Goal: Use online tool/utility: Use online tool/utility

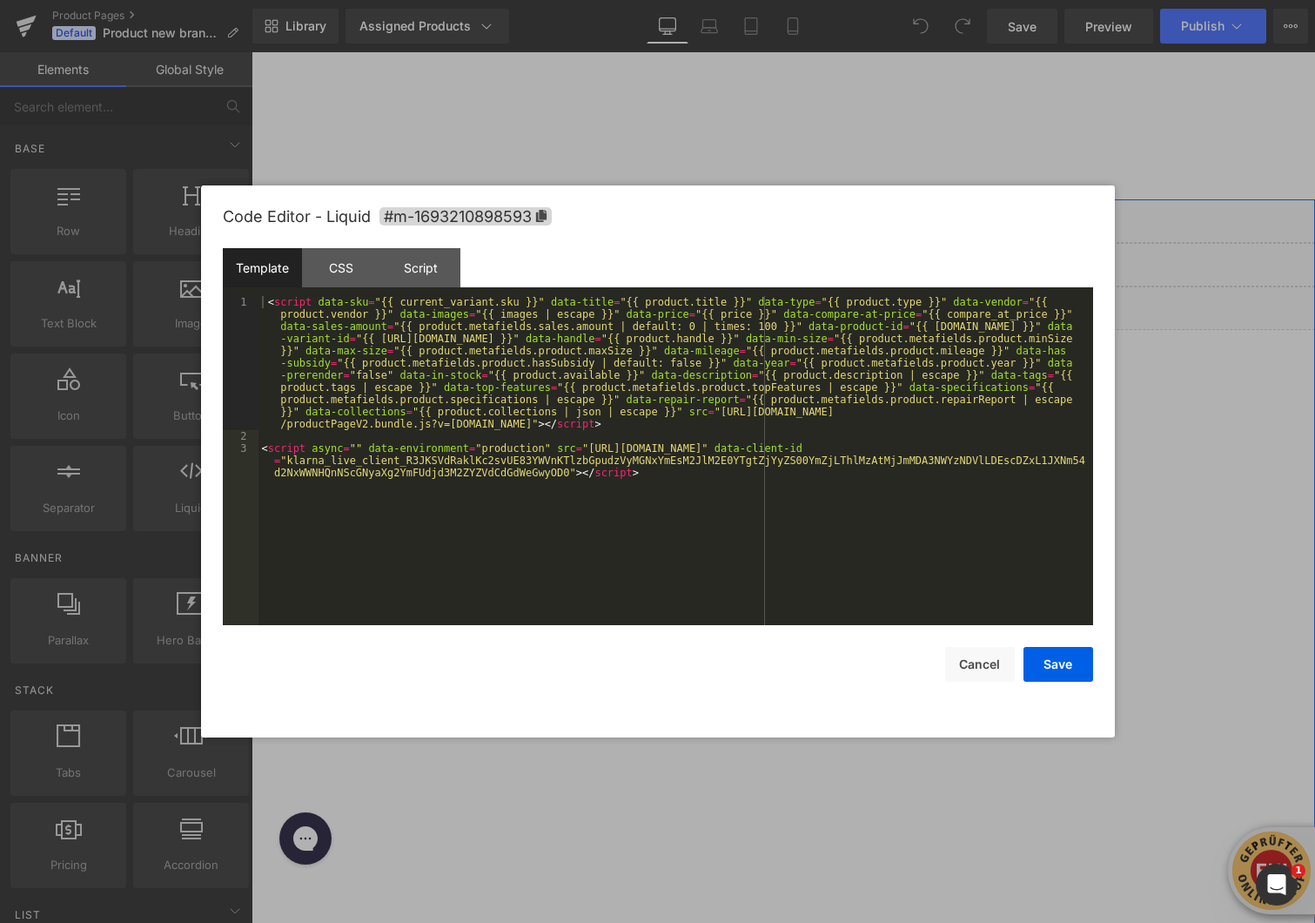
click at [804, 304] on div "Liquid" at bounding box center [784, 308] width 1064 height 44
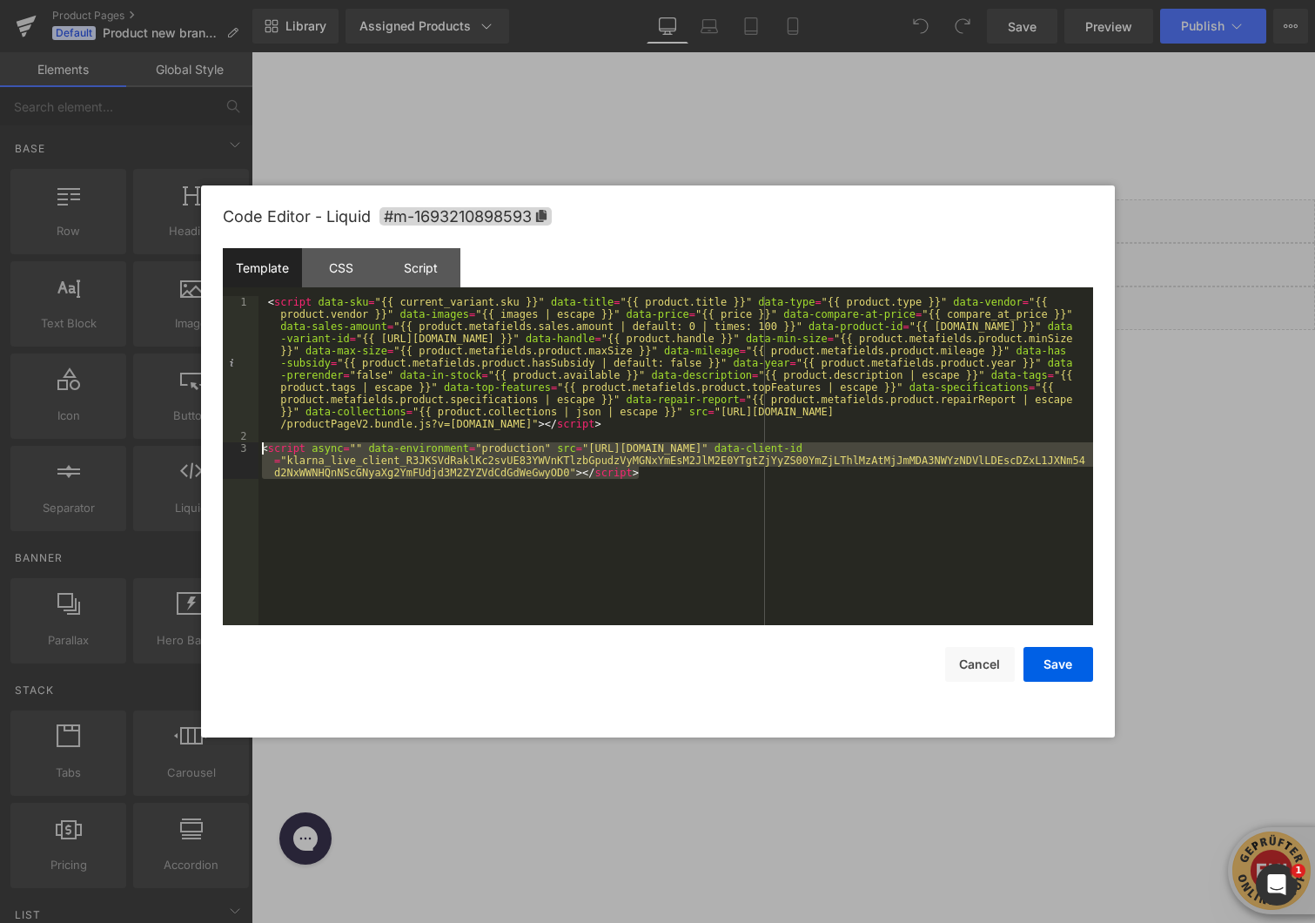
drag, startPoint x: 642, startPoint y: 476, endPoint x: 258, endPoint y: 448, distance: 385.8
click at [258, 448] on pre "1 2 3 < script data-sku = "{{ current_variant.sku }}" data-title = "{{ product.…" at bounding box center [658, 460] width 871 height 329
click at [651, 474] on div "< script data-sku = "{{ current_variant.sku }}" data-title = "{{ product.title …" at bounding box center [676, 546] width 835 height 500
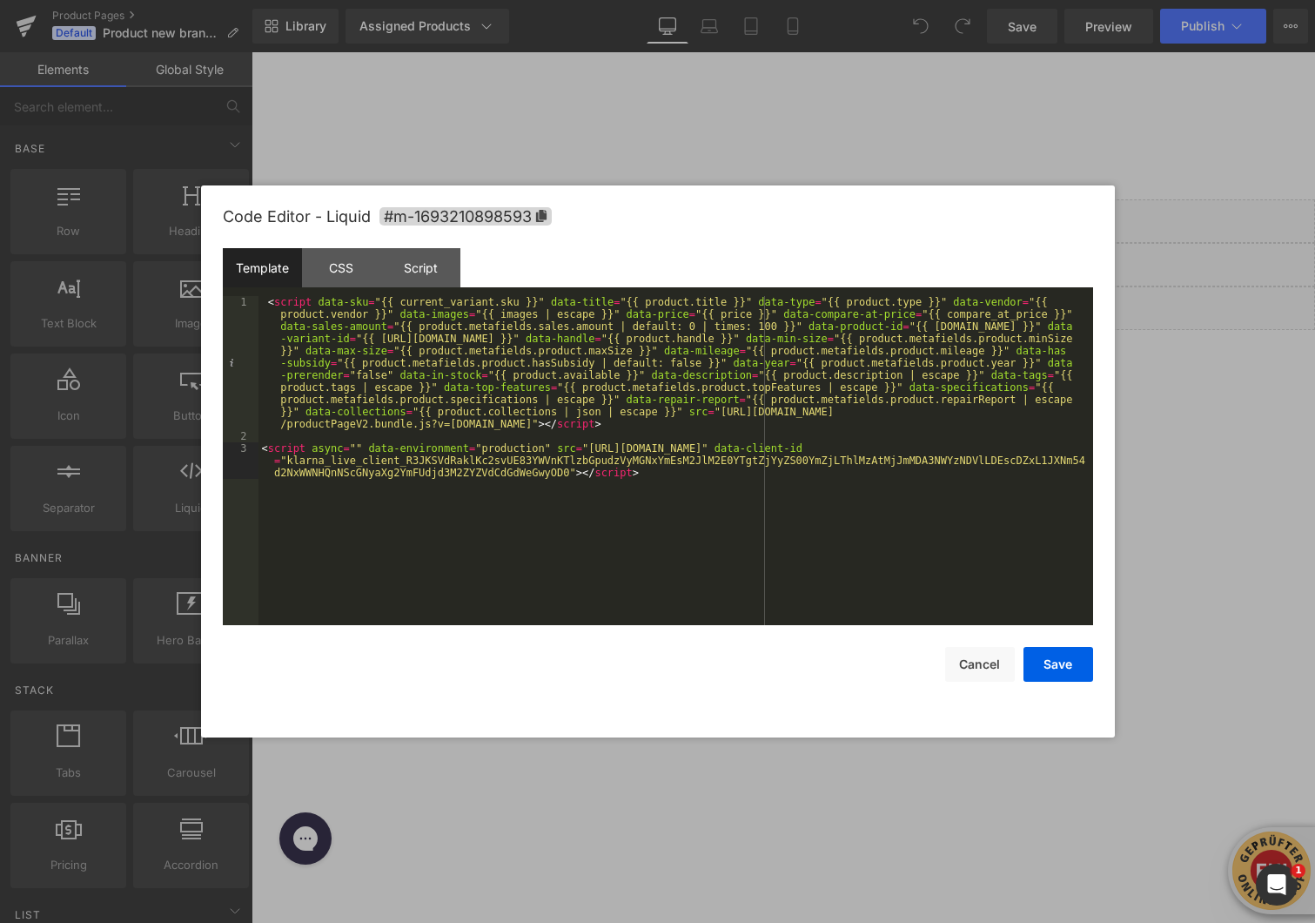
click at [651, 474] on div "< script data-sku = "{{ current_variant.sku }}" data-title = "{{ product.title …" at bounding box center [676, 546] width 835 height 500
click at [969, 664] on button "Cancel" at bounding box center [980, 664] width 70 height 35
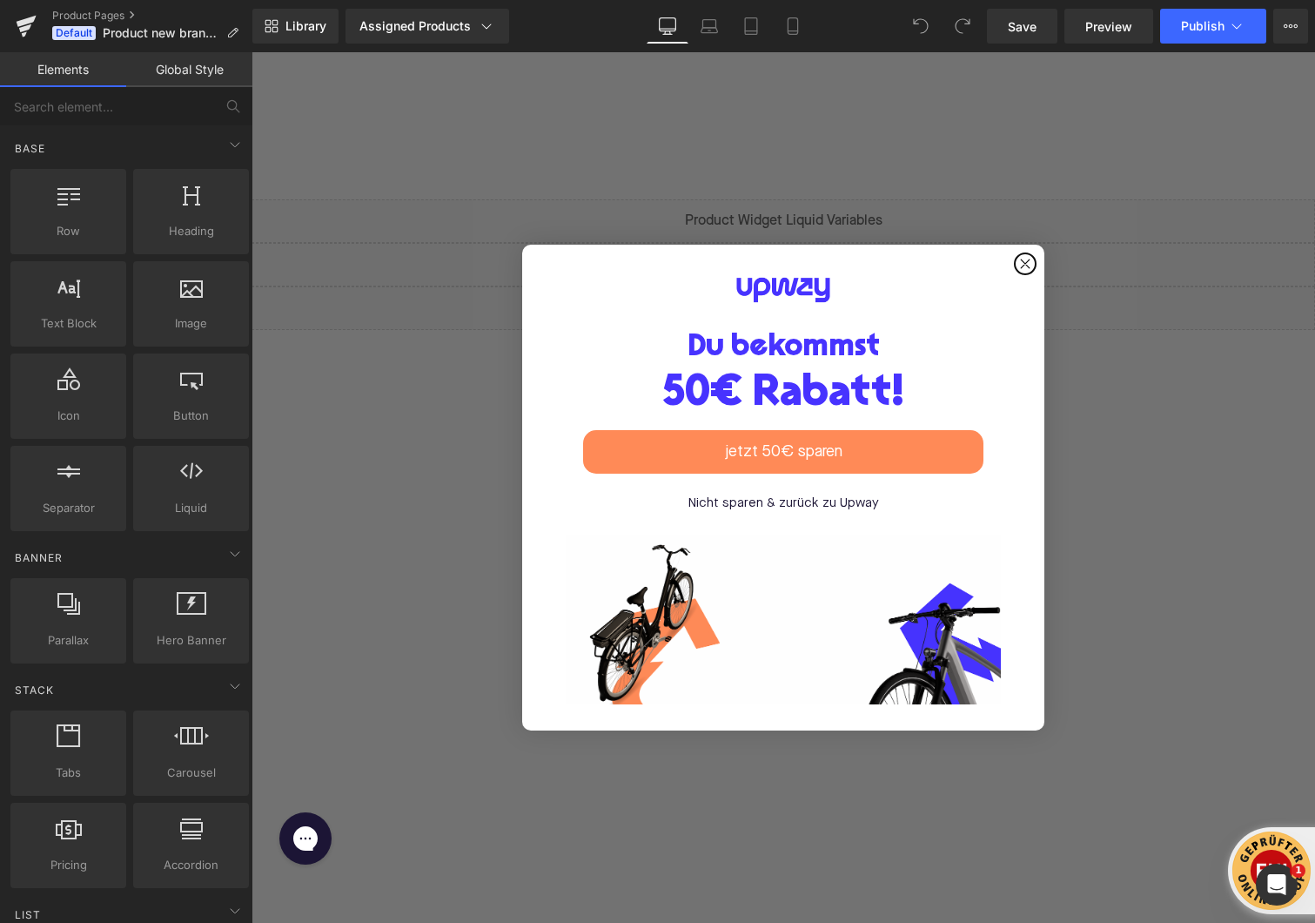
click at [1027, 254] on circle "Close dialog" at bounding box center [1026, 264] width 20 height 20
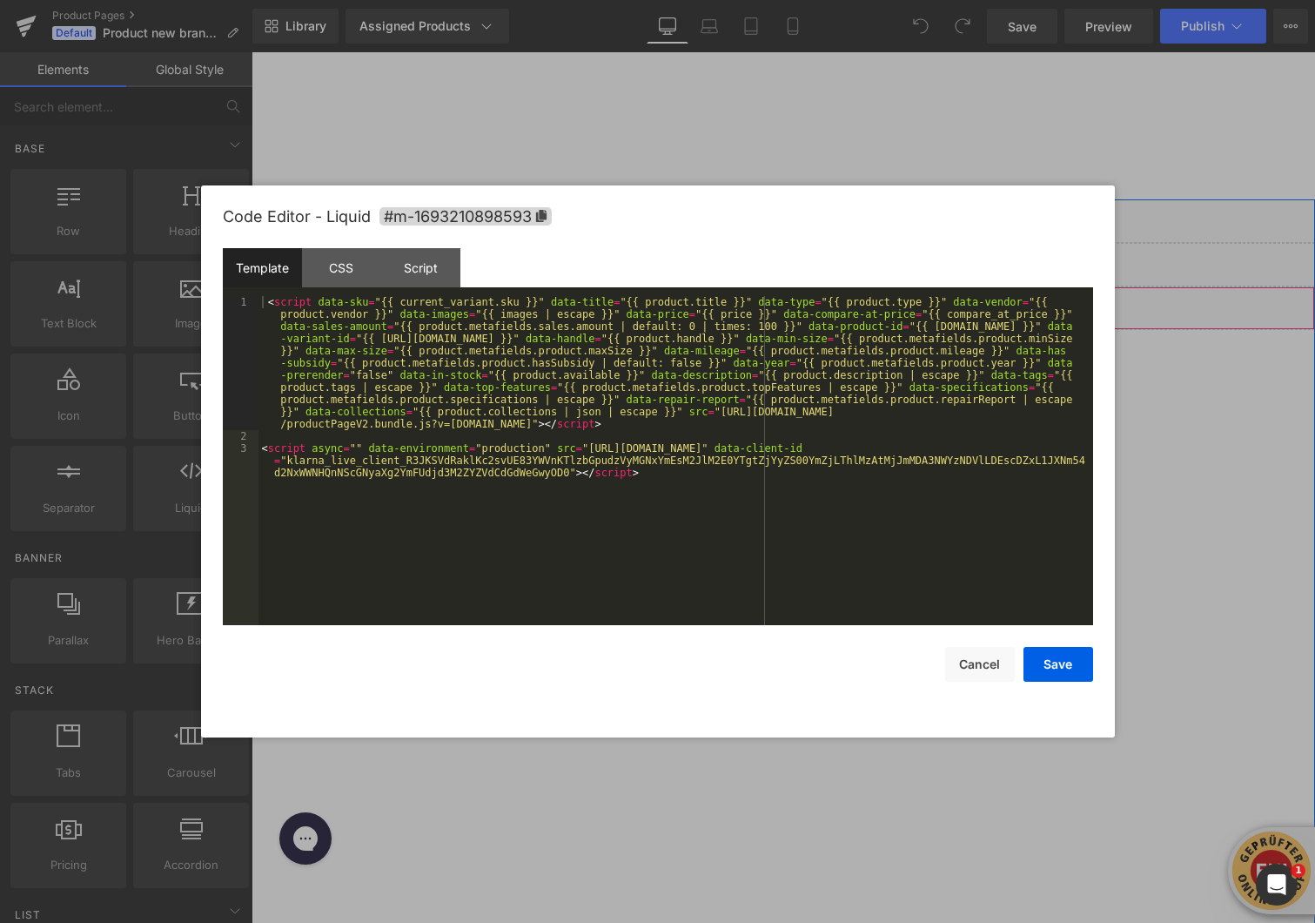
click at [810, 296] on div "Liquid" at bounding box center [784, 308] width 1064 height 44
click at [907, 669] on div "Save Cancel" at bounding box center [658, 653] width 871 height 57
click at [951, 666] on button "Cancel" at bounding box center [980, 664] width 70 height 35
